Goal: Information Seeking & Learning: Understand process/instructions

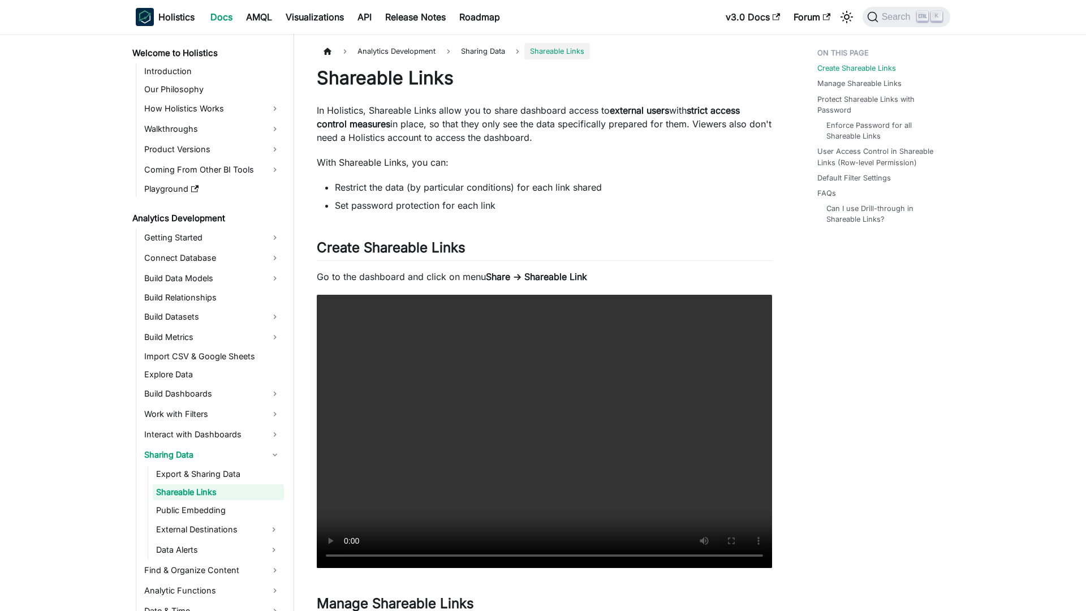
scroll to position [5, 0]
